Goal: Information Seeking & Learning: Learn about a topic

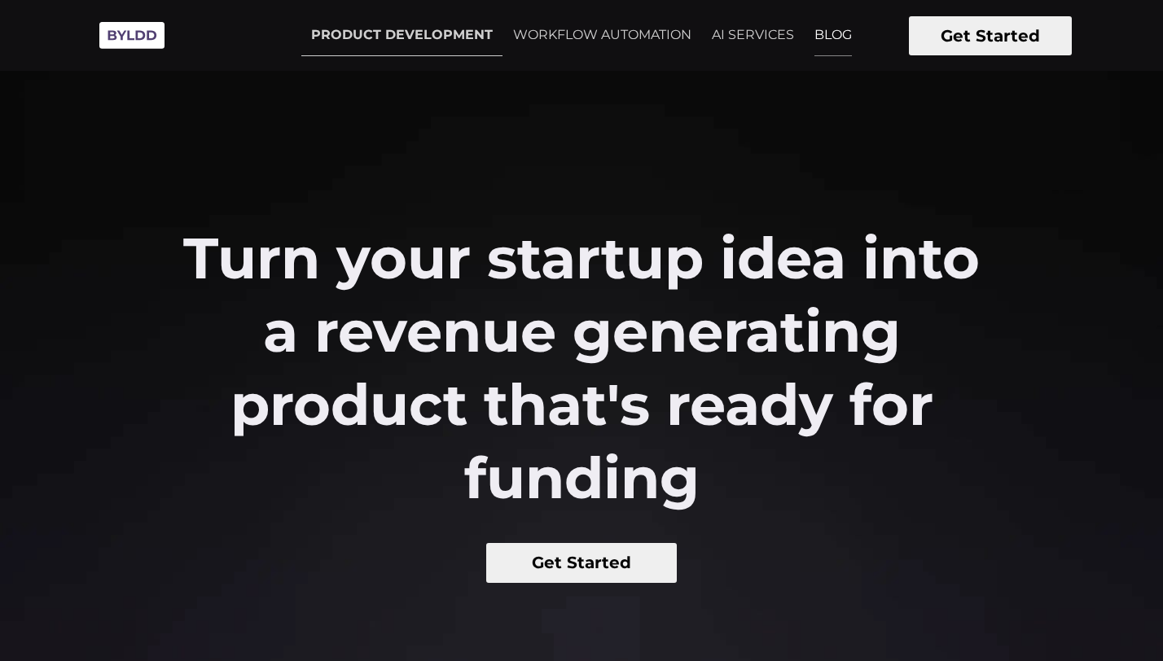
click at [822, 35] on link "BLOG" at bounding box center [833, 35] width 57 height 41
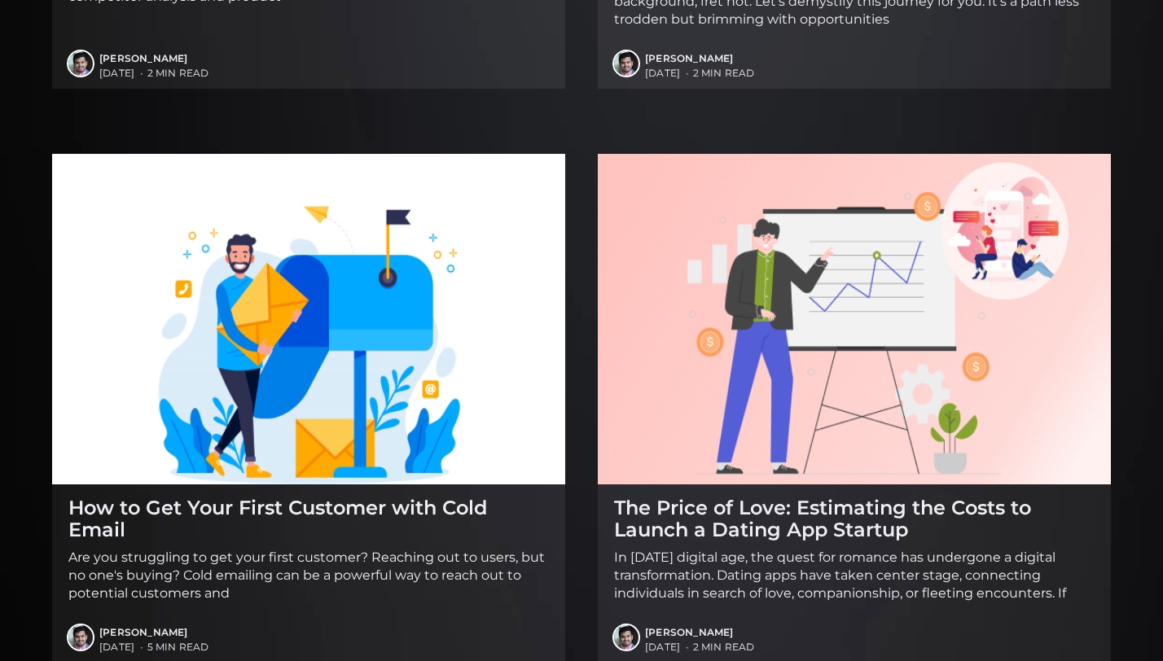
scroll to position [2593, 0]
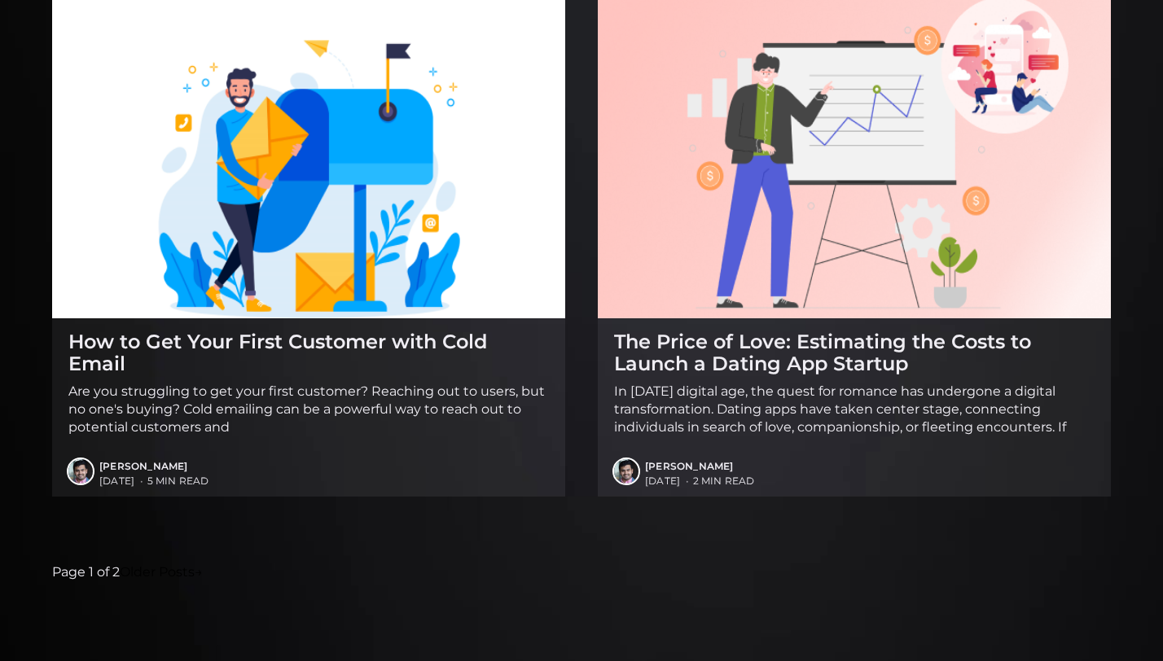
click at [391, 474] on span "[DATE] • 5 min read" at bounding box center [324, 481] width 450 height 15
click at [371, 432] on p "Are you struggling to get your first customer? Reaching out to users, but no on…" at bounding box center [308, 410] width 481 height 54
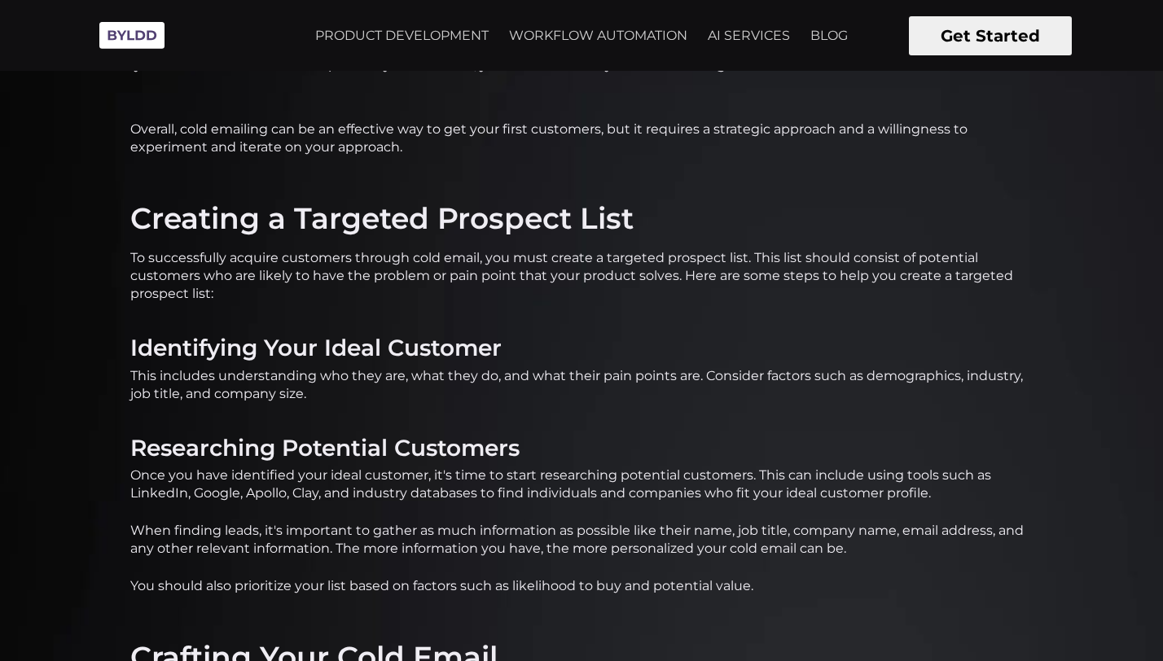
scroll to position [1083, 0]
